Goal: Task Accomplishment & Management: Manage account settings

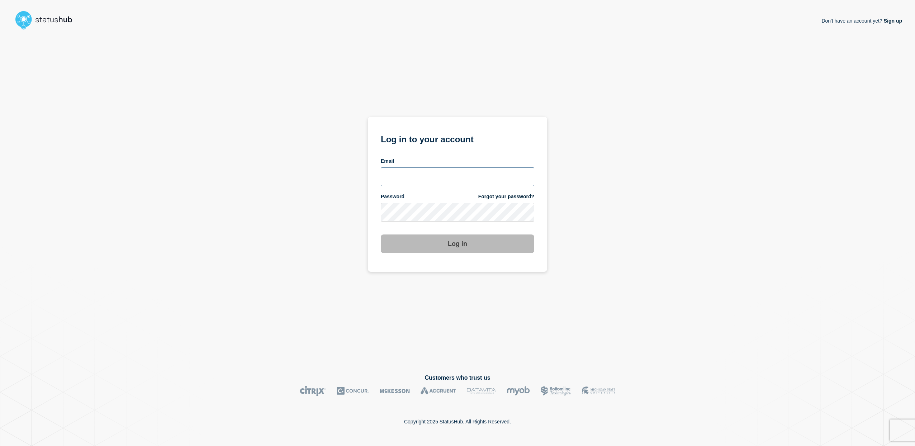
type input "[EMAIL_ADDRESS][PERSON_NAME][DOMAIN_NAME]"
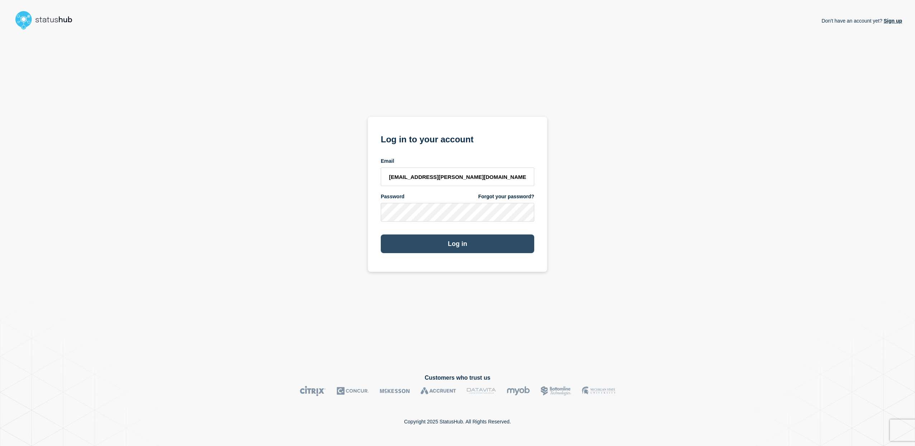
click at [445, 250] on button "Log in" at bounding box center [457, 244] width 153 height 19
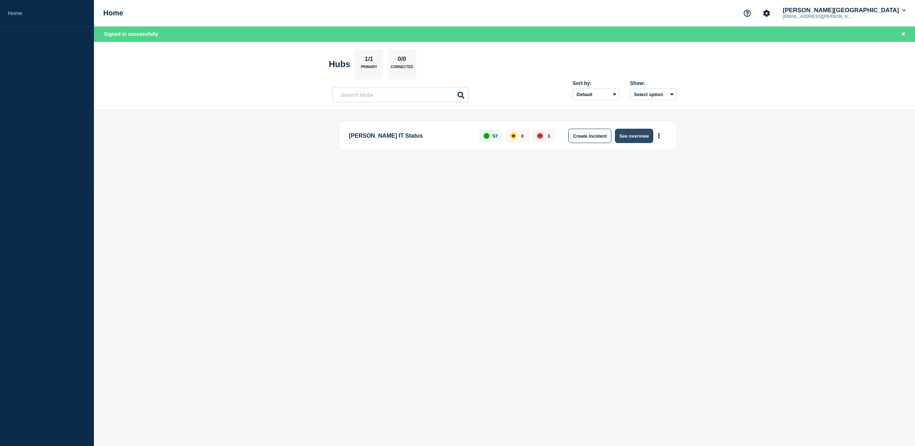
click at [630, 134] on button "See overview" at bounding box center [634, 136] width 38 height 14
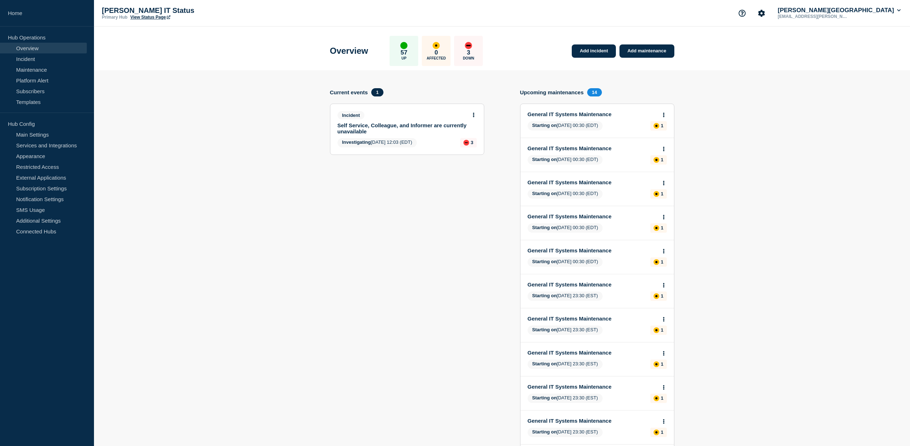
click at [391, 124] on link "Self Service, Colleague, and Informer are currently unavailable" at bounding box center [401, 128] width 129 height 12
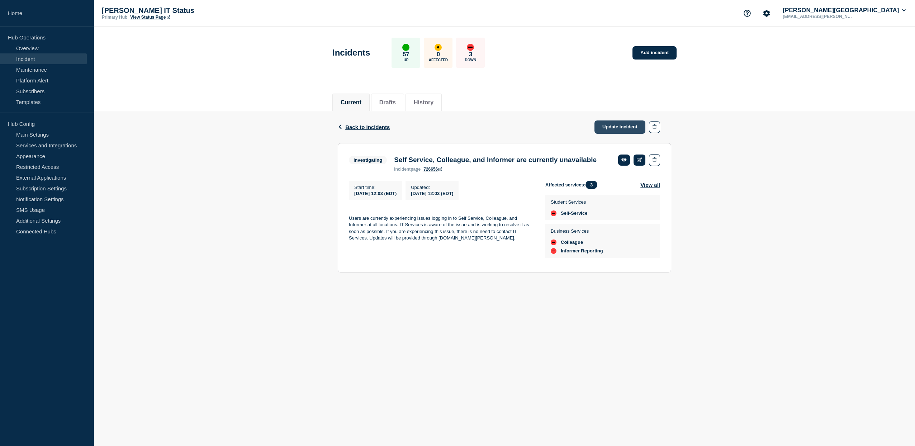
click at [609, 129] on link "Update incident" at bounding box center [620, 126] width 51 height 13
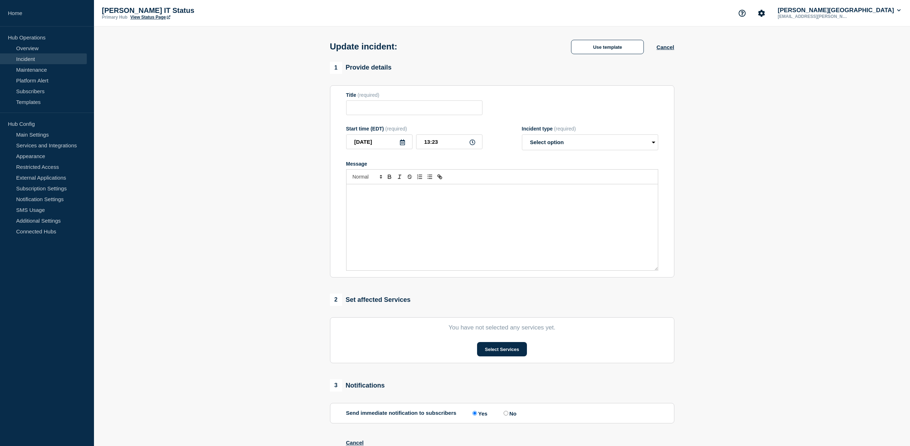
type input "Self Service, Colleague, and Informer are currently unavailable"
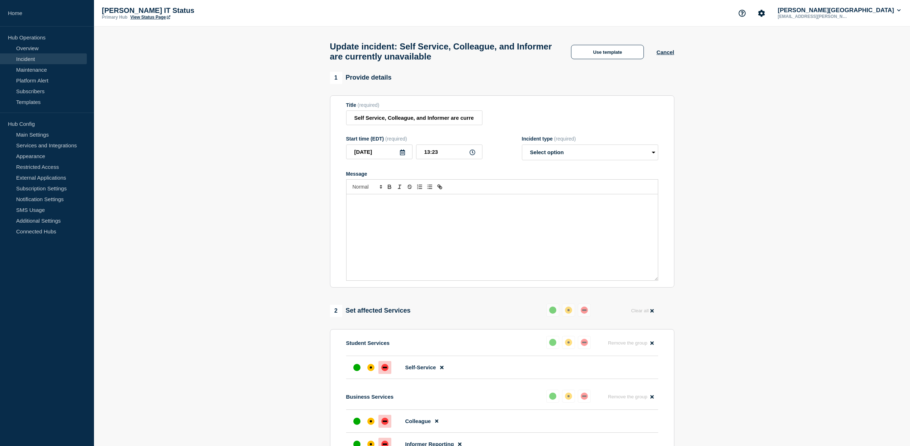
click at [465, 221] on div "Message" at bounding box center [501, 237] width 311 height 86
click at [557, 155] on select "Select option Investigating Identified Monitoring Resolved" at bounding box center [590, 153] width 136 height 16
select select "resolved"
click at [522, 148] on select "Select option Investigating Identified Monitoring Resolved" at bounding box center [590, 153] width 136 height 16
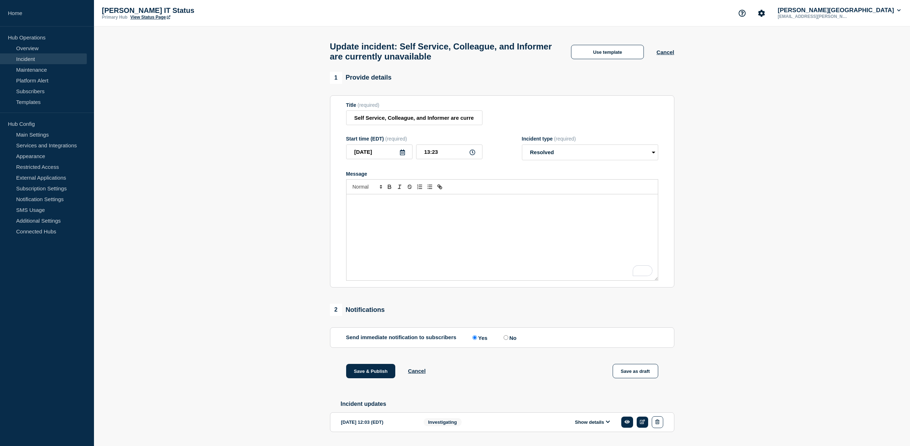
click at [491, 220] on div "To enrich screen reader interactions, please activate Accessibility in Grammarl…" at bounding box center [501, 237] width 311 height 86
click at [363, 377] on button "Save & Publish" at bounding box center [370, 371] width 49 height 14
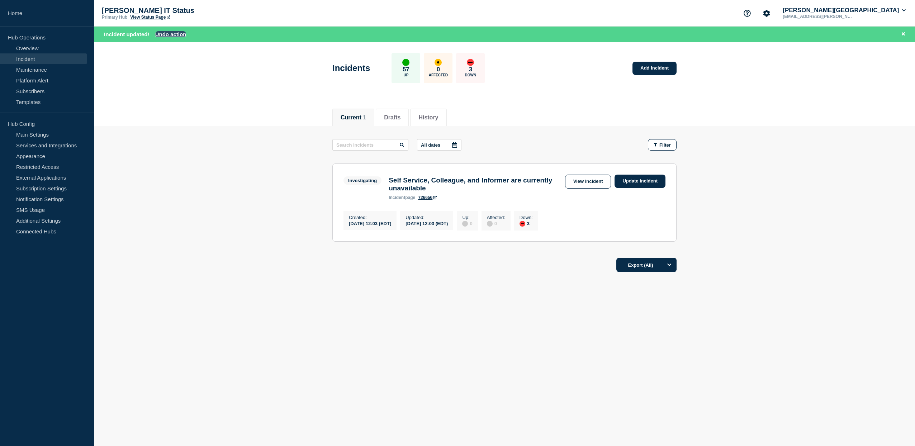
click at [165, 35] on button "Undo action" at bounding box center [170, 34] width 31 height 6
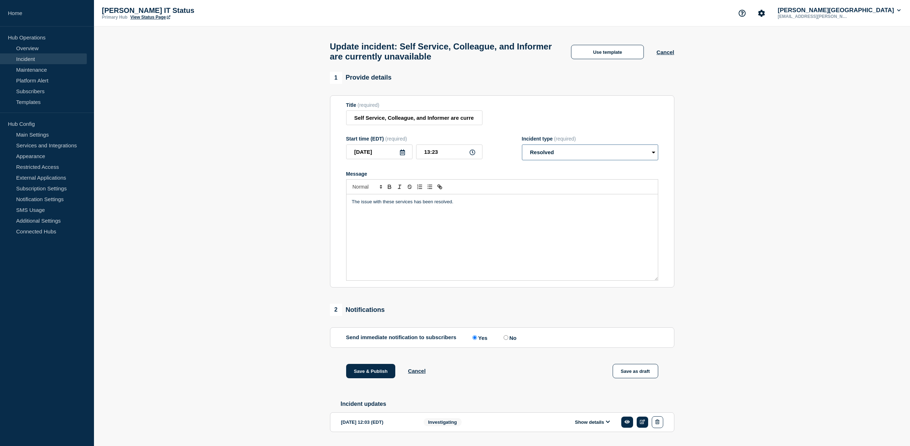
click at [554, 155] on select "Select option Investigating Identified Monitoring Resolved" at bounding box center [590, 153] width 136 height 16
click at [522, 148] on select "Select option Investigating Identified Monitoring Resolved" at bounding box center [590, 153] width 136 height 16
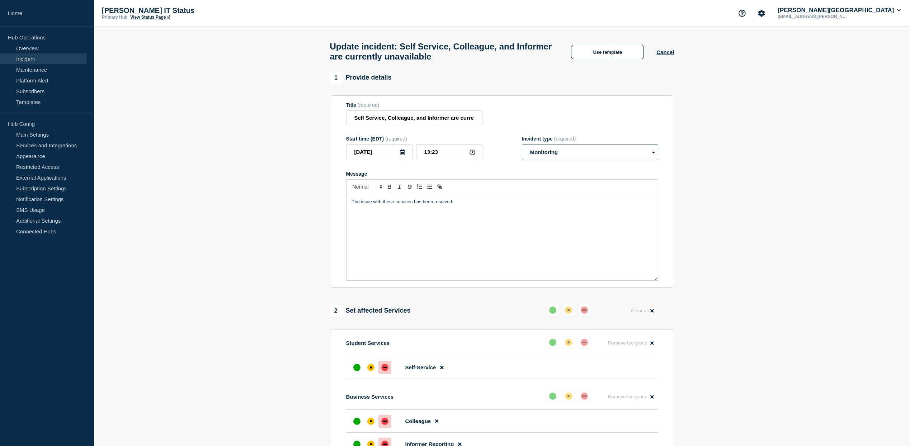
scroll to position [72, 0]
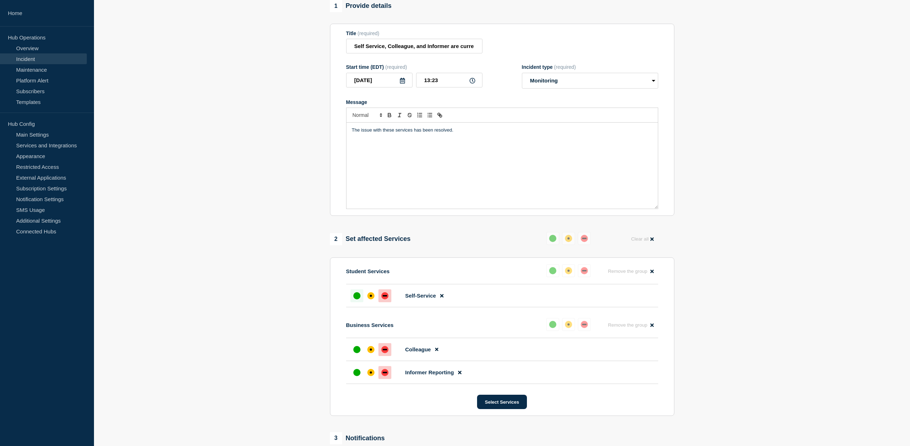
click at [359, 299] on div "up" at bounding box center [356, 295] width 7 height 7
drag, startPoint x: 354, startPoint y: 352, endPoint x: 357, endPoint y: 366, distance: 14.1
click at [354, 353] on div "up" at bounding box center [356, 349] width 7 height 7
click at [358, 379] on div at bounding box center [356, 372] width 13 height 13
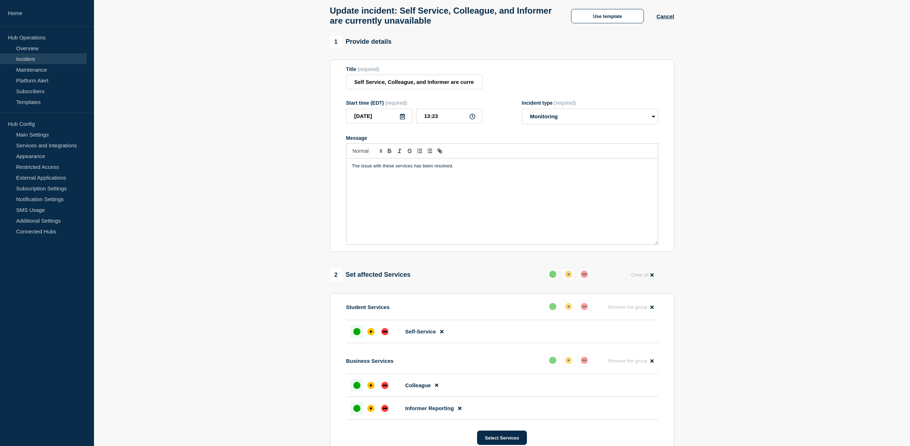
scroll to position [0, 0]
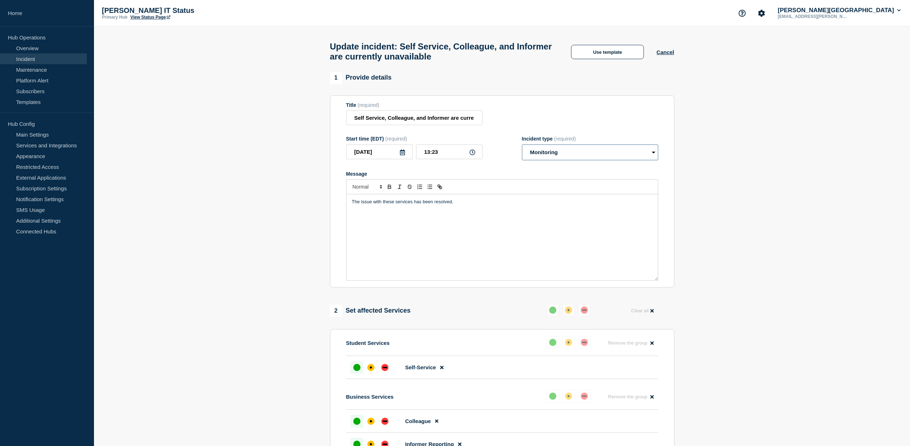
click at [582, 153] on select "Select option Investigating Identified Monitoring Resolved" at bounding box center [590, 153] width 136 height 16
select select "resolved"
click at [522, 148] on select "Select option Investigating Identified Monitoring Resolved" at bounding box center [590, 153] width 136 height 16
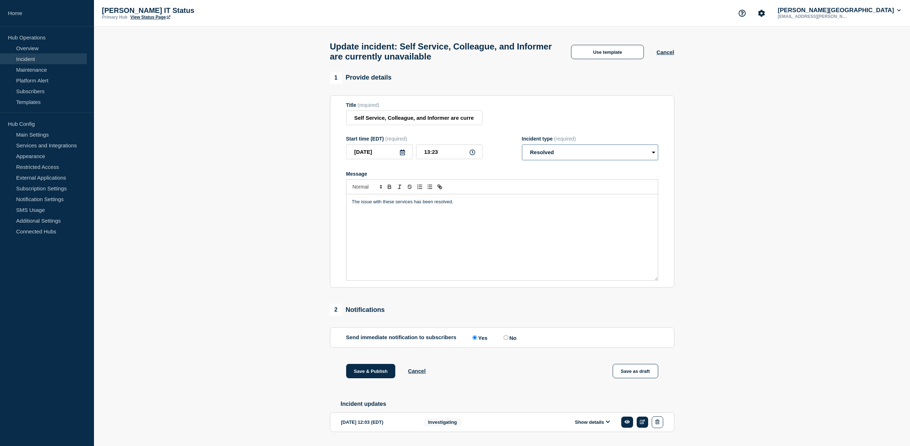
scroll to position [25, 0]
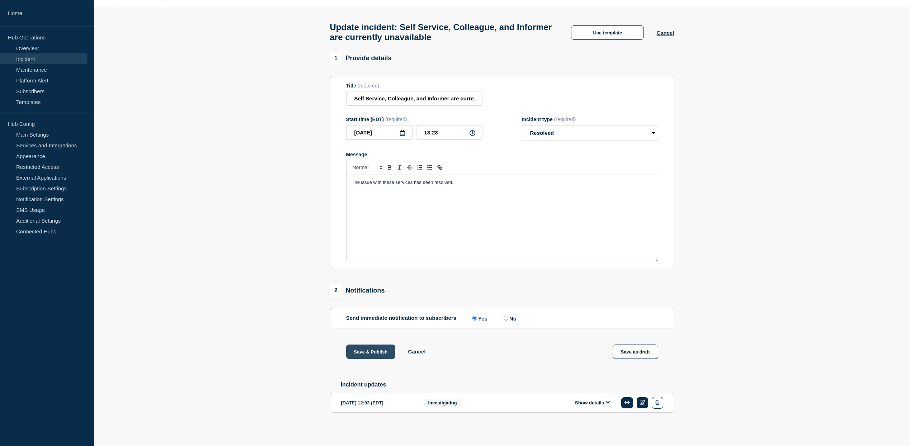
click at [375, 351] on button "Save & Publish" at bounding box center [370, 352] width 49 height 14
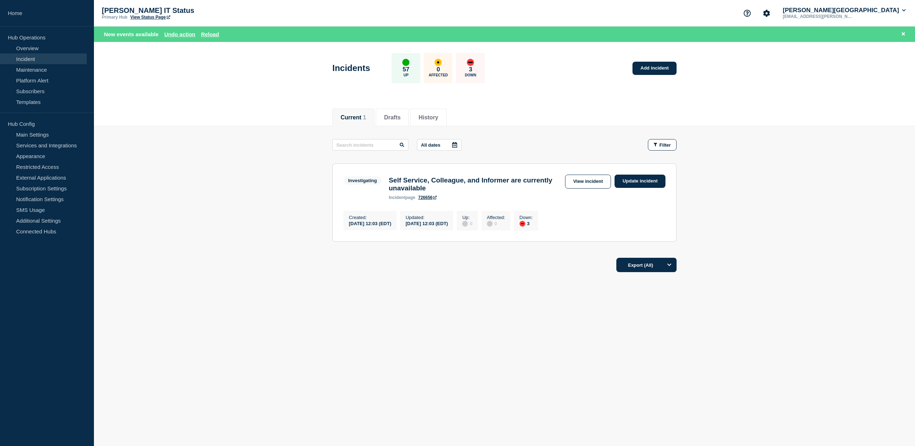
click at [38, 258] on aside "Home Hub Operations Overview Incident Maintenance Platform Alert Subscribers Te…" at bounding box center [47, 223] width 94 height 446
